Goal: Find specific page/section

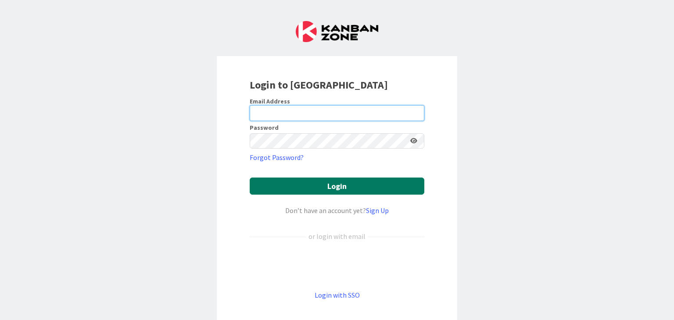
type input "[EMAIL_ADDRESS][DOMAIN_NAME]"
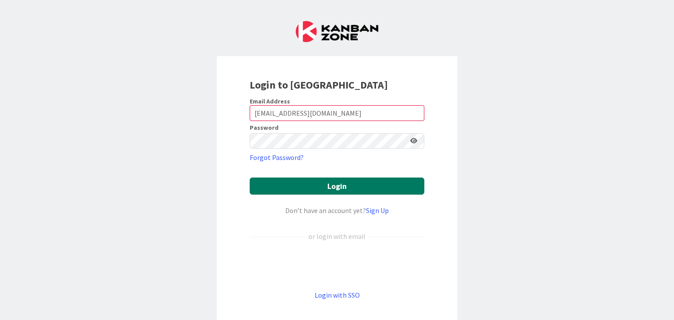
click at [343, 186] on button "Login" at bounding box center [337, 186] width 175 height 17
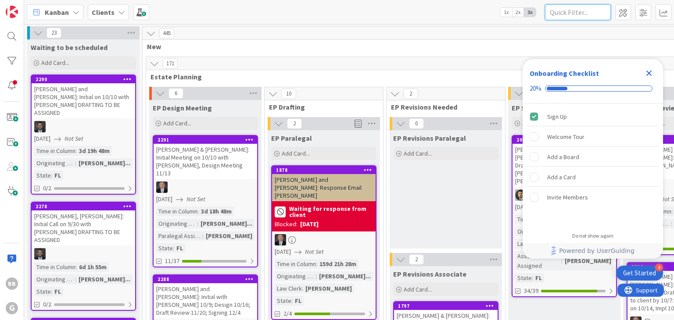
click at [587, 18] on input "text" at bounding box center [578, 12] width 66 height 16
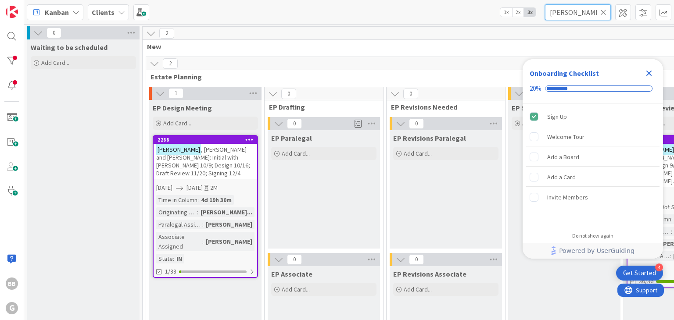
type input "[PERSON_NAME]"
click at [653, 74] on icon "Close Checklist" at bounding box center [648, 73] width 11 height 11
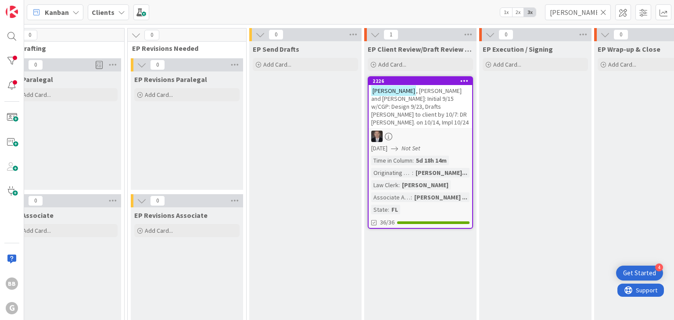
scroll to position [44, 259]
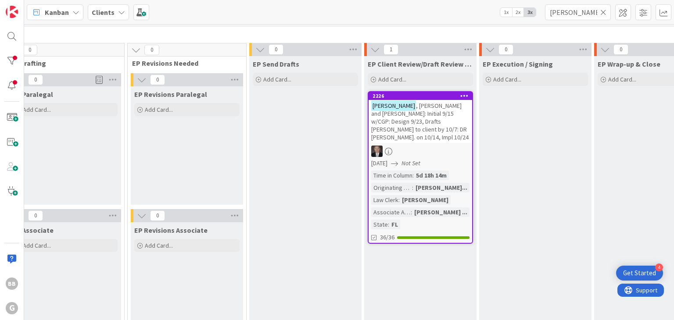
click at [437, 126] on div "[PERSON_NAME] and [PERSON_NAME]: Initial 9/15 w/CGP: Design 9/23, Drafts [PERSO…" at bounding box center [420, 121] width 104 height 43
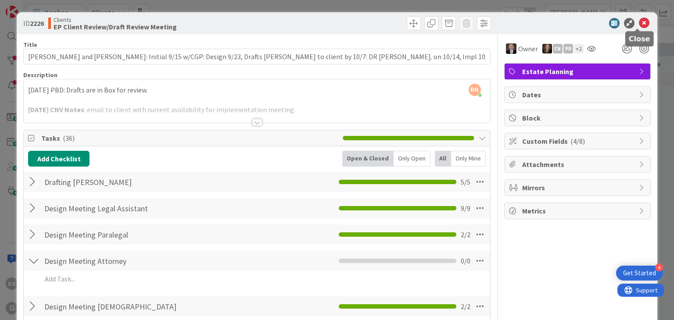
click at [639, 25] on icon at bounding box center [644, 23] width 11 height 11
